Goal: Task Accomplishment & Management: Use online tool/utility

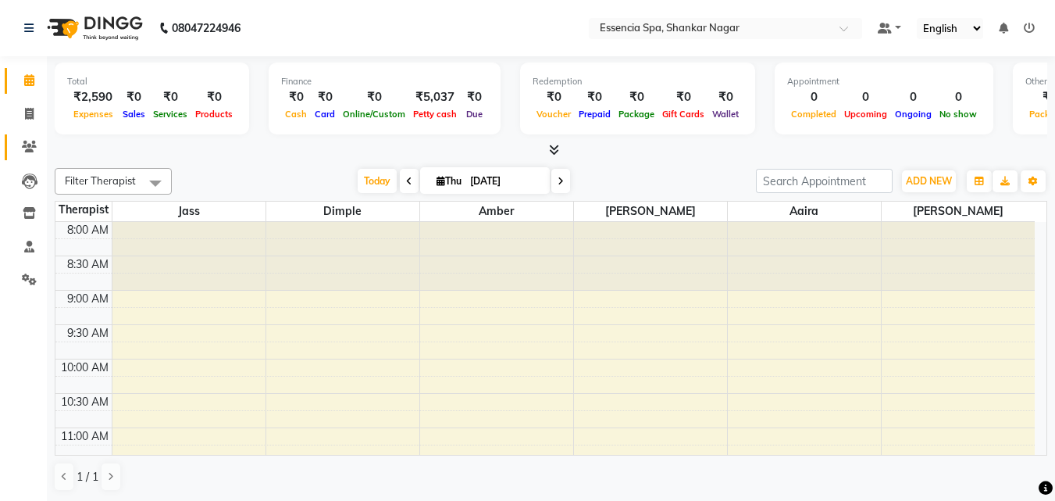
click at [34, 137] on link "Clients" at bounding box center [23, 147] width 37 height 26
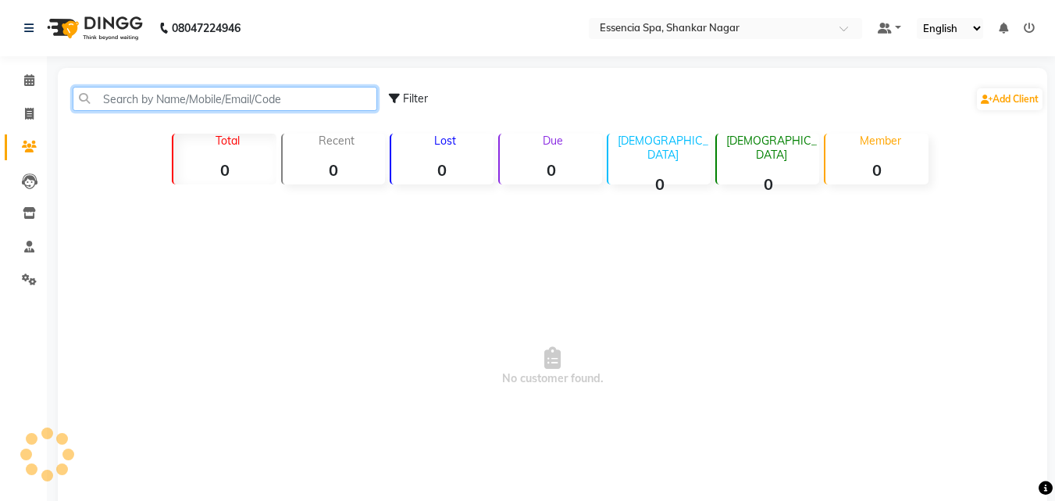
click at [147, 105] on input "text" at bounding box center [225, 99] width 305 height 24
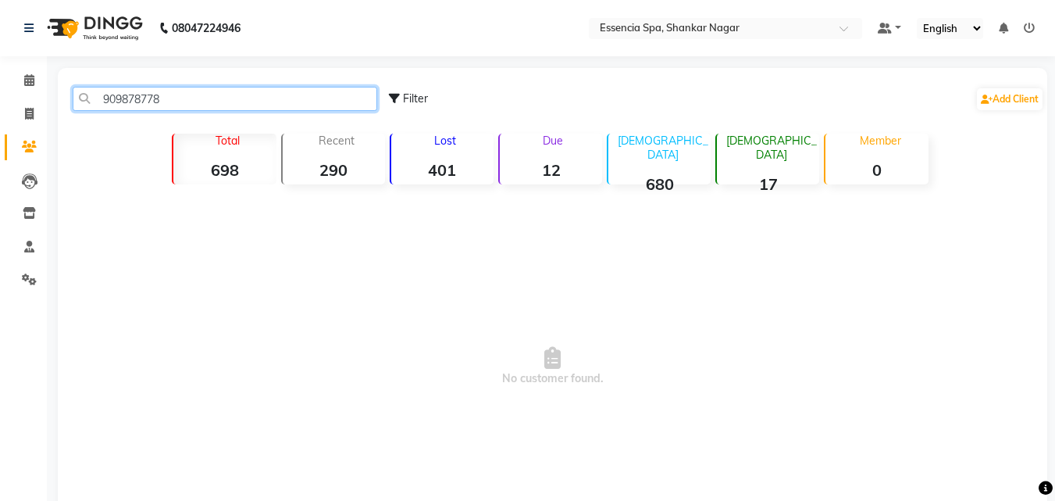
type input "9098787788"
drag, startPoint x: 180, startPoint y: 93, endPoint x: 82, endPoint y: 94, distance: 97.6
click at [82, 94] on input "9098787788" at bounding box center [225, 99] width 305 height 24
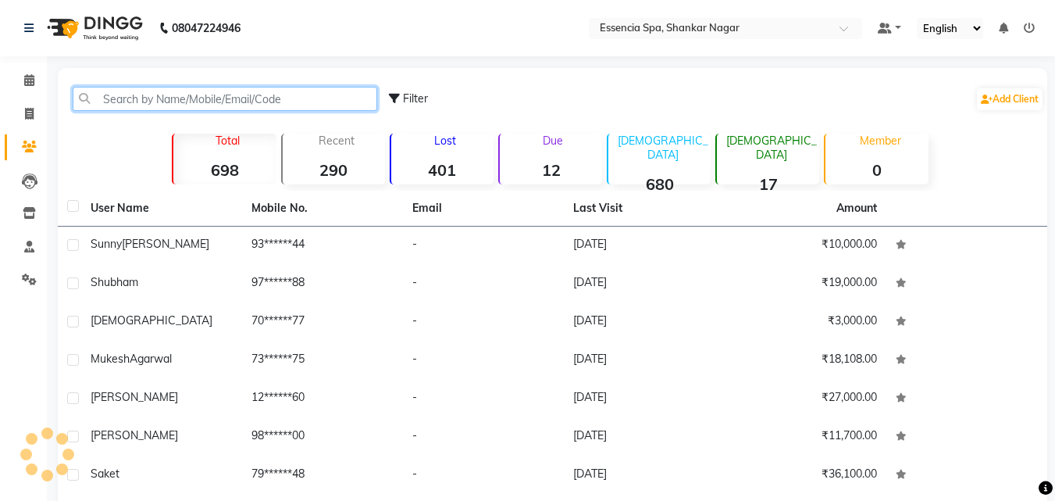
click at [195, 95] on input "text" at bounding box center [225, 99] width 305 height 24
paste input "9770531814"
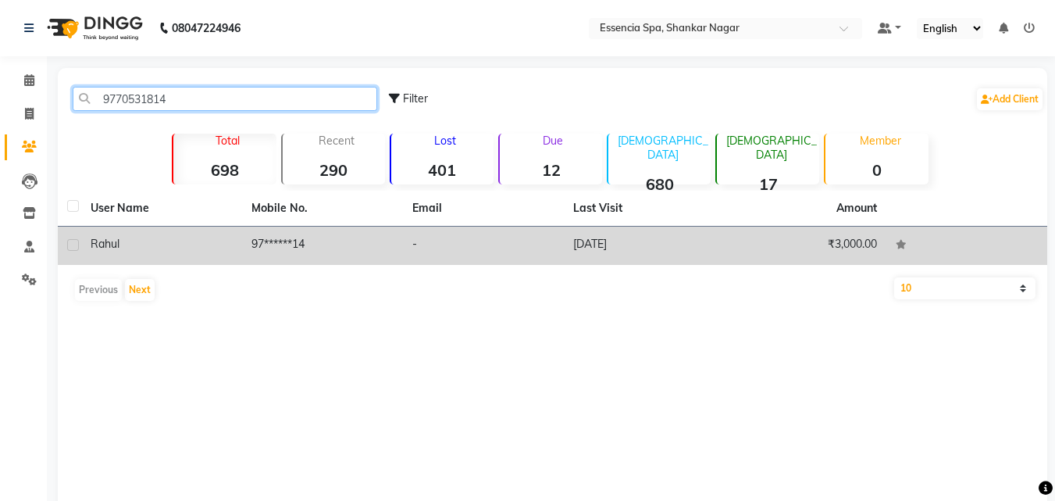
type input "9770531814"
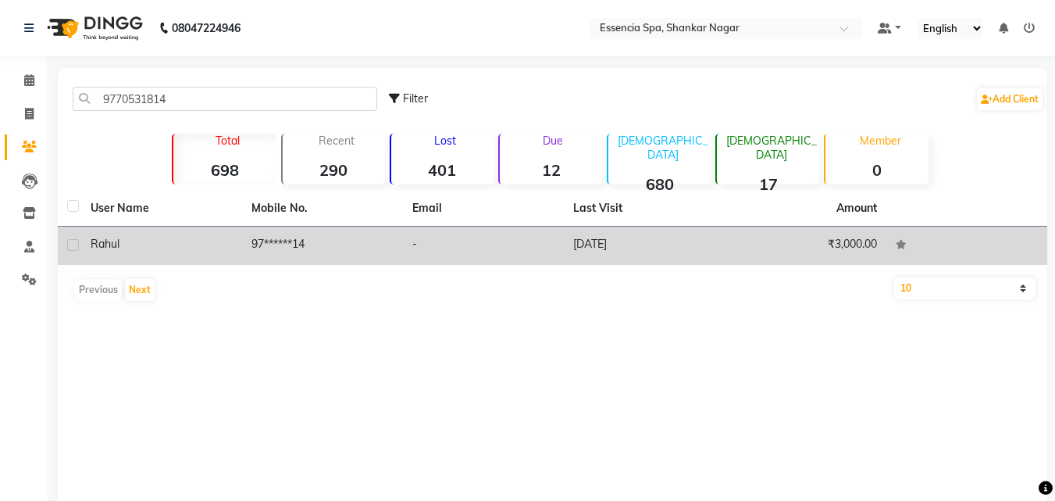
click at [174, 237] on div "rahul" at bounding box center [162, 244] width 142 height 16
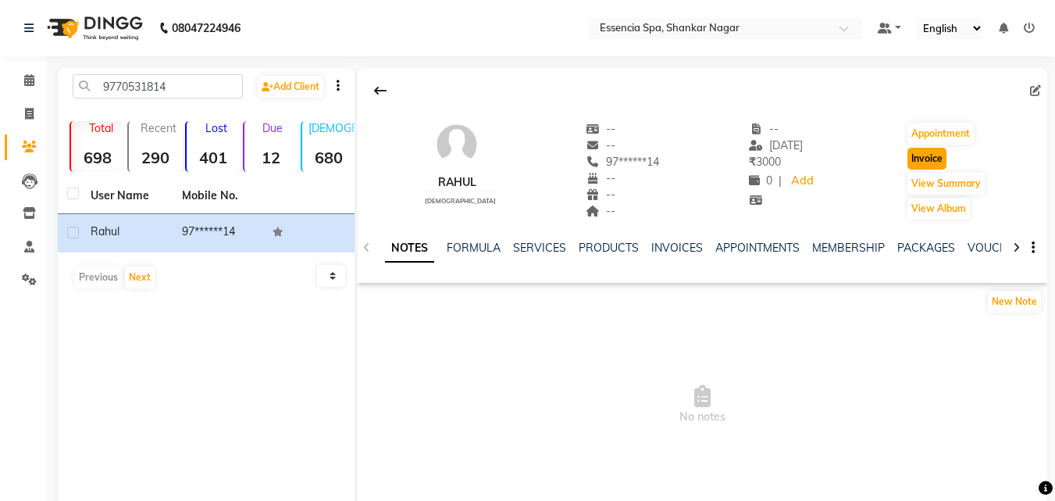
click at [923, 158] on button "Invoice" at bounding box center [927, 159] width 39 height 22
select select "service"
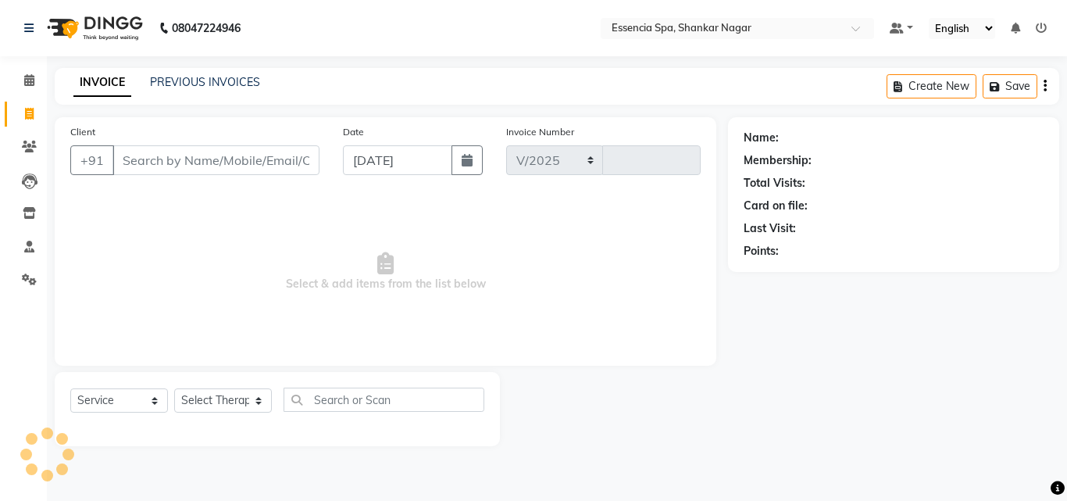
select select "7037"
type input "1294"
click at [235, 407] on select "Select Therapist" at bounding box center [223, 400] width 98 height 24
type input "97******14"
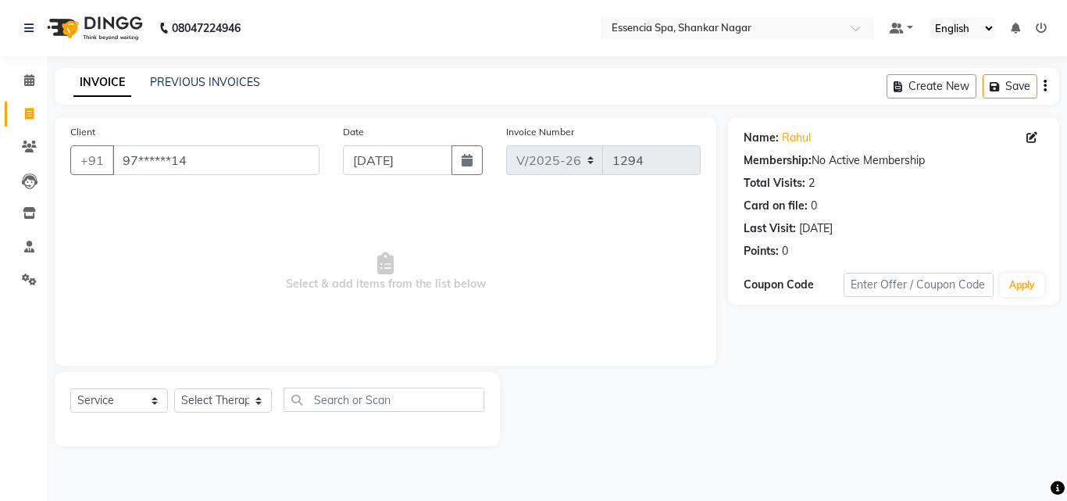
click at [381, 307] on span "Select & add items from the list below" at bounding box center [385, 272] width 630 height 156
click at [238, 393] on select "Select Therapist [PERSON_NAME] [PERSON_NAME] [PERSON_NAME] [PERSON_NAME]" at bounding box center [223, 400] width 98 height 24
select select "89355"
click at [174, 388] on select "Select Therapist [PERSON_NAME] [PERSON_NAME] [PERSON_NAME] [PERSON_NAME]" at bounding box center [223, 400] width 98 height 24
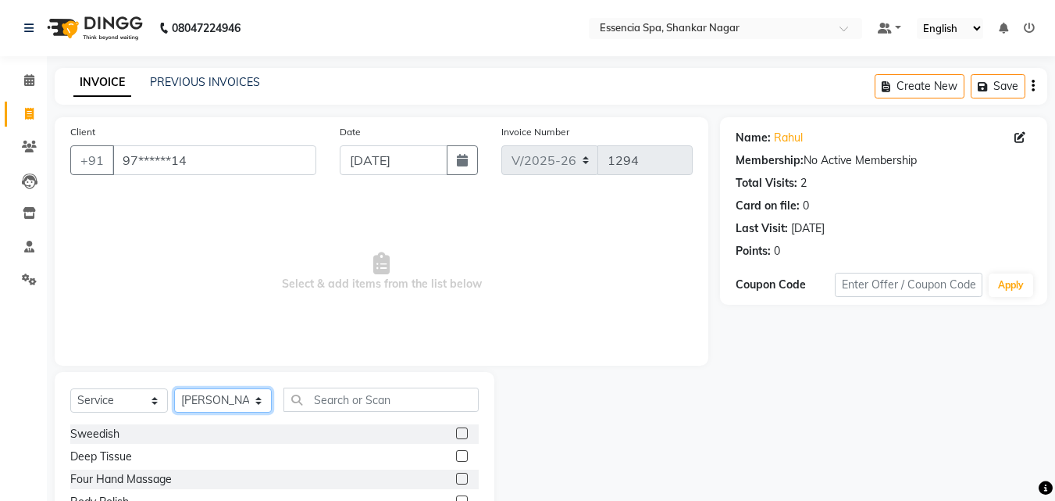
scroll to position [125, 0]
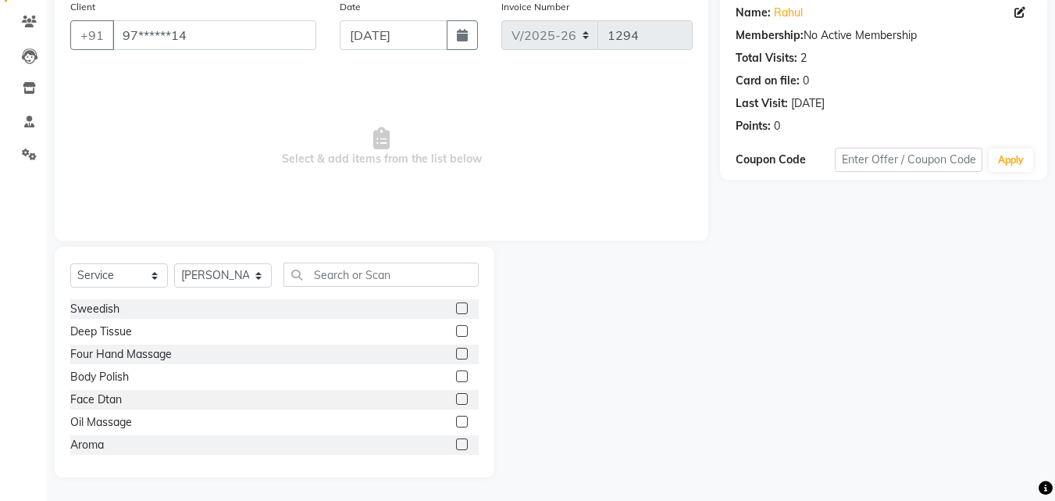
click at [456, 421] on label at bounding box center [462, 422] width 12 height 12
click at [456, 421] on input "checkbox" at bounding box center [461, 422] width 10 height 10
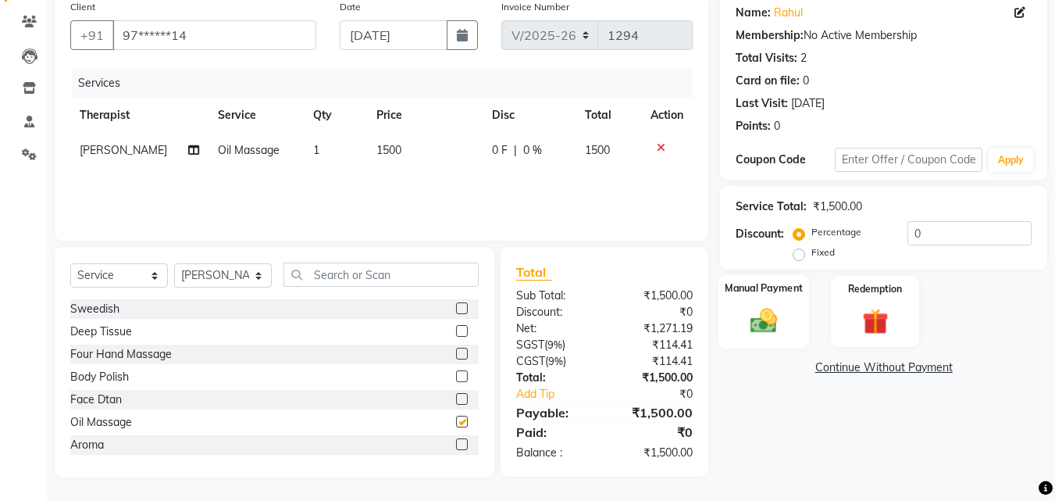
checkbox input "false"
click at [751, 293] on label "Manual Payment" at bounding box center [764, 287] width 78 height 15
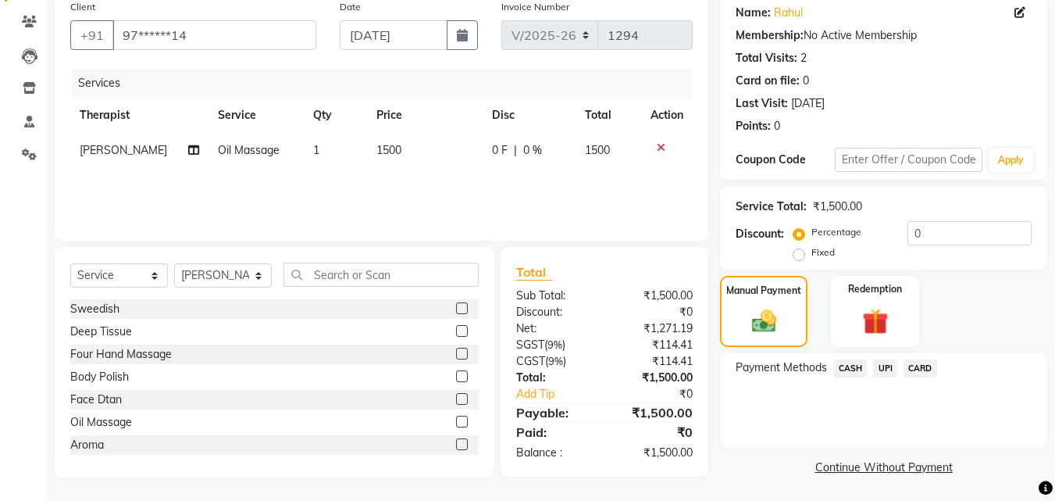
click at [884, 366] on span "UPI" at bounding box center [885, 368] width 24 height 18
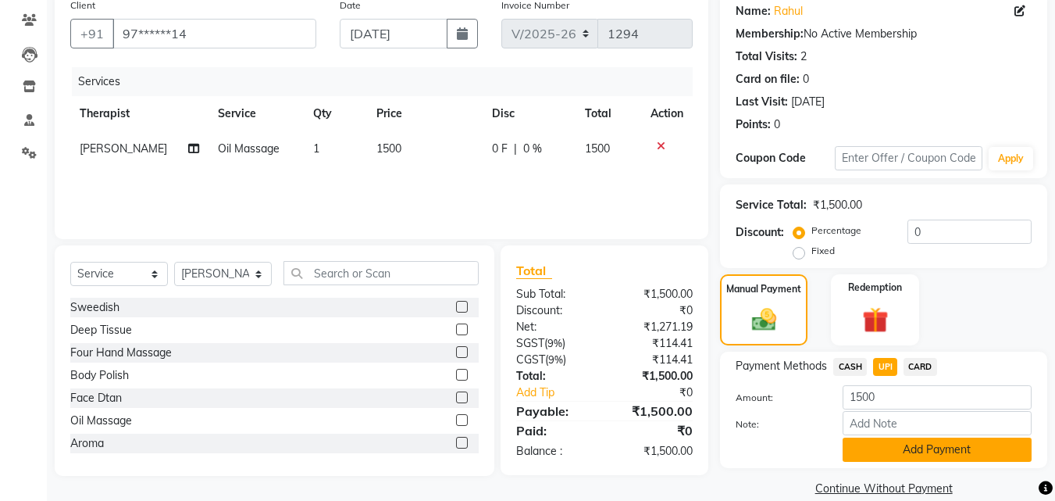
scroll to position [149, 0]
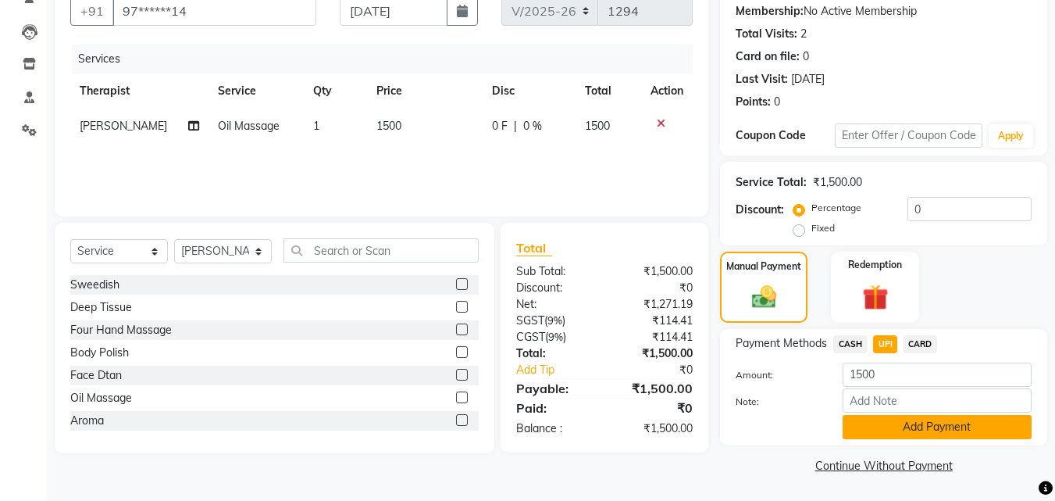
click at [922, 426] on button "Add Payment" at bounding box center [937, 427] width 189 height 24
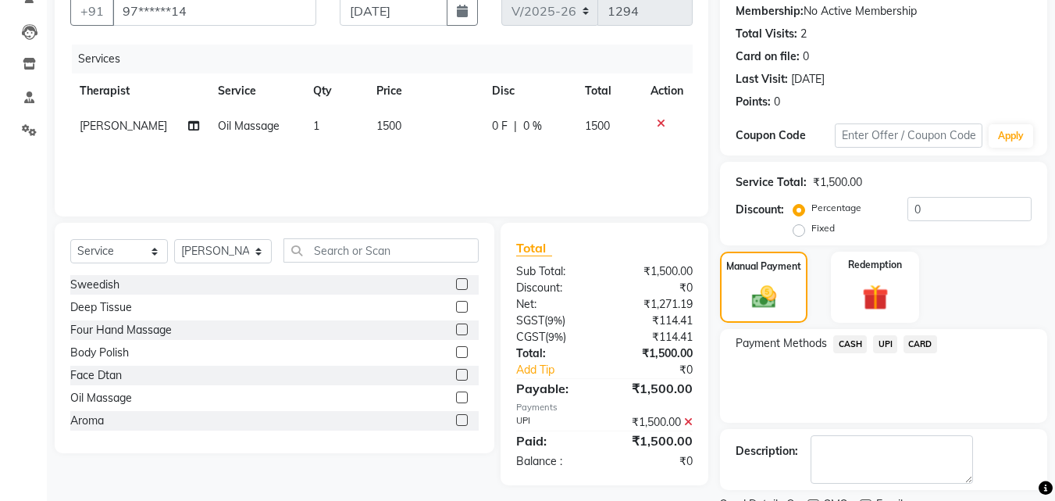
scroll to position [215, 0]
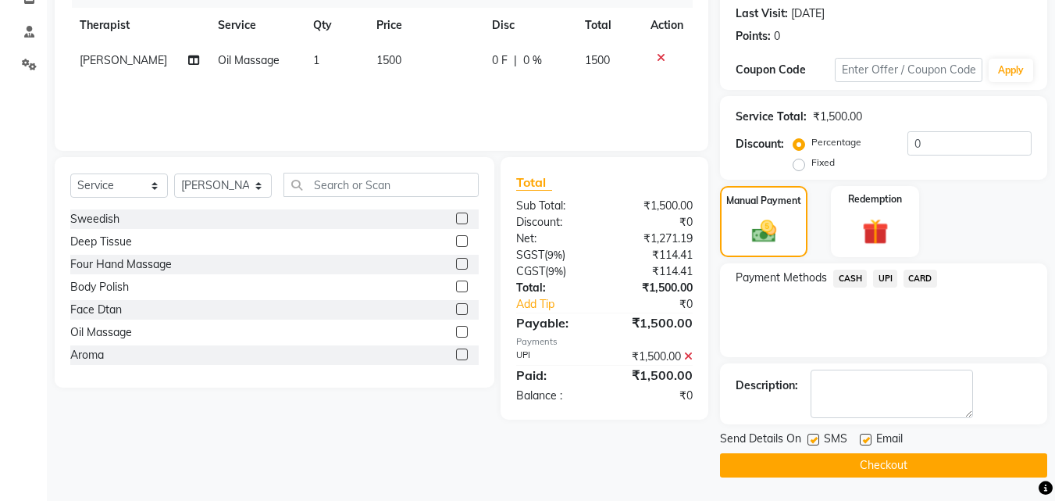
click at [815, 441] on label at bounding box center [814, 440] width 12 height 12
click at [815, 441] on input "checkbox" at bounding box center [813, 440] width 10 height 10
checkbox input "false"
click at [867, 437] on label at bounding box center [866, 440] width 12 height 12
click at [867, 437] on input "checkbox" at bounding box center [865, 440] width 10 height 10
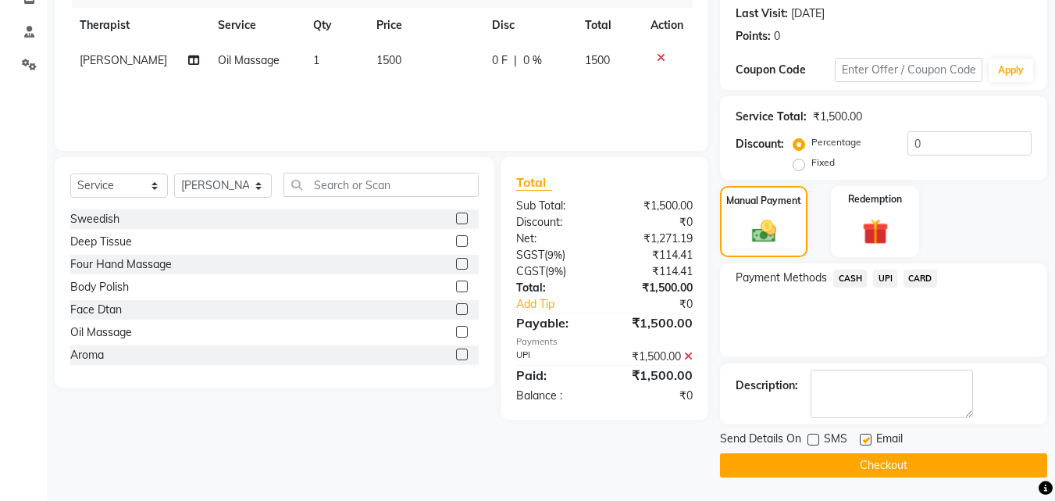
checkbox input "false"
click at [853, 462] on button "Checkout" at bounding box center [883, 465] width 327 height 24
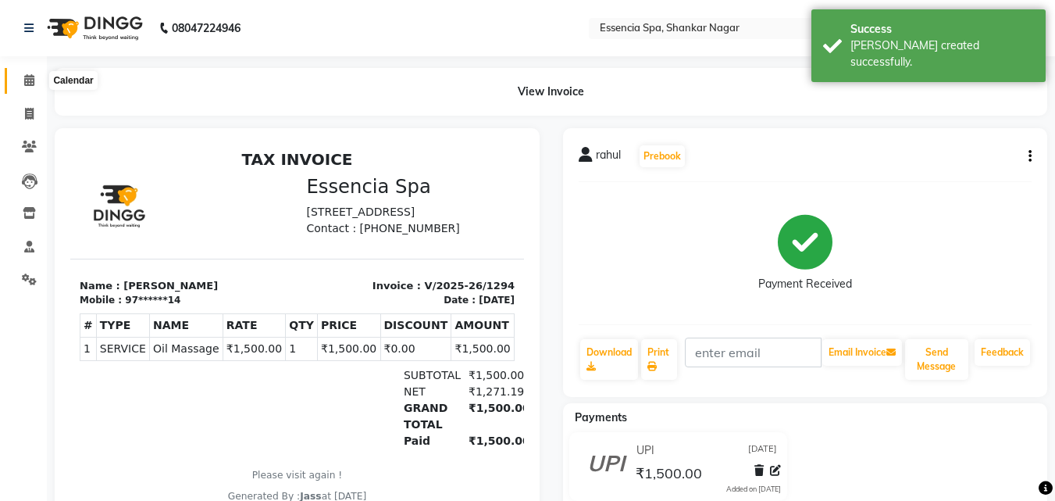
click at [34, 87] on span at bounding box center [29, 81] width 27 height 18
